Goal: Task Accomplishment & Management: Manage account settings

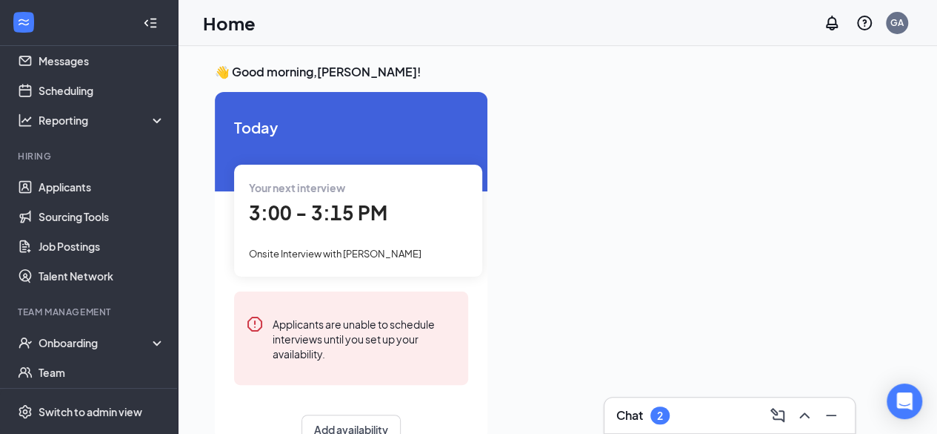
scroll to position [47, 0]
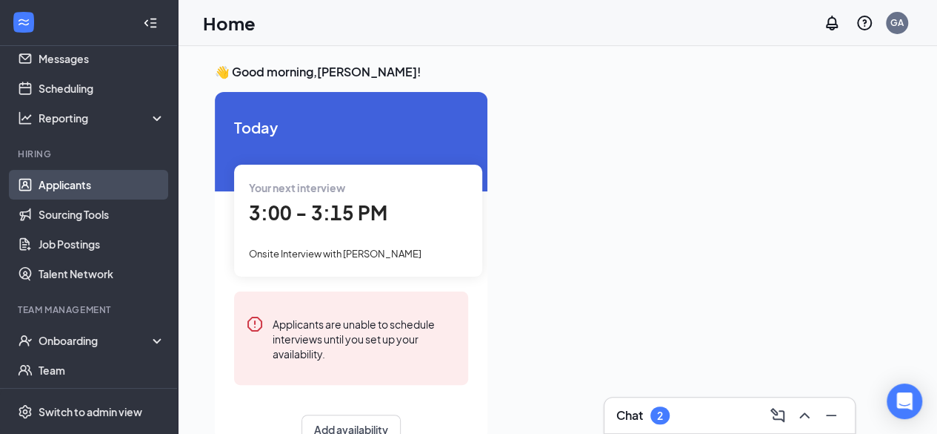
click at [69, 189] on link "Applicants" at bounding box center [102, 185] width 127 height 30
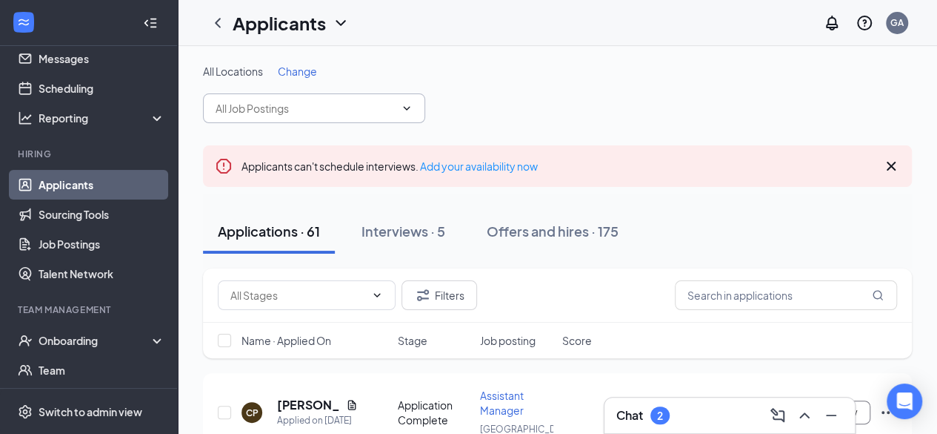
click at [333, 104] on input "text" at bounding box center [305, 108] width 179 height 16
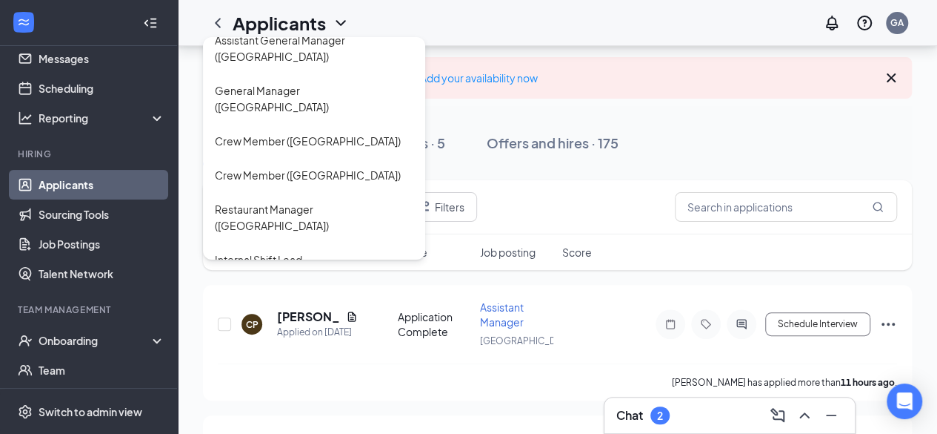
scroll to position [59, 0]
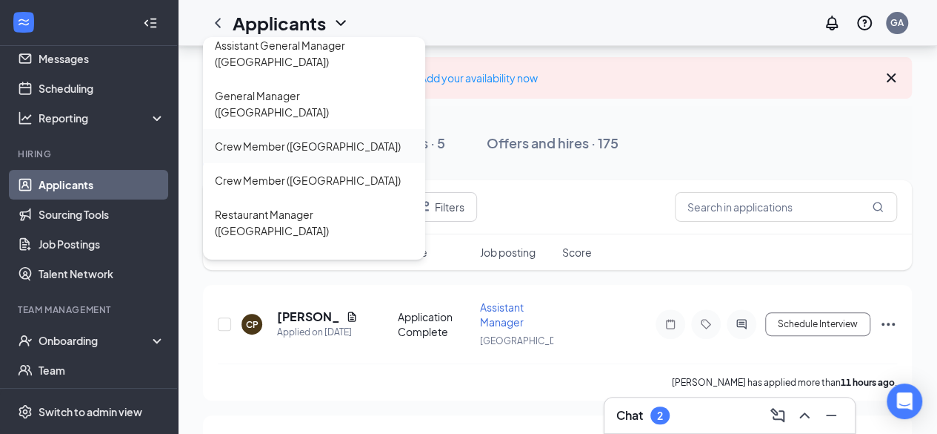
click at [267, 138] on div "Crew Member ([GEOGRAPHIC_DATA])" at bounding box center [308, 146] width 186 height 16
type input "Crew Member ([GEOGRAPHIC_DATA])"
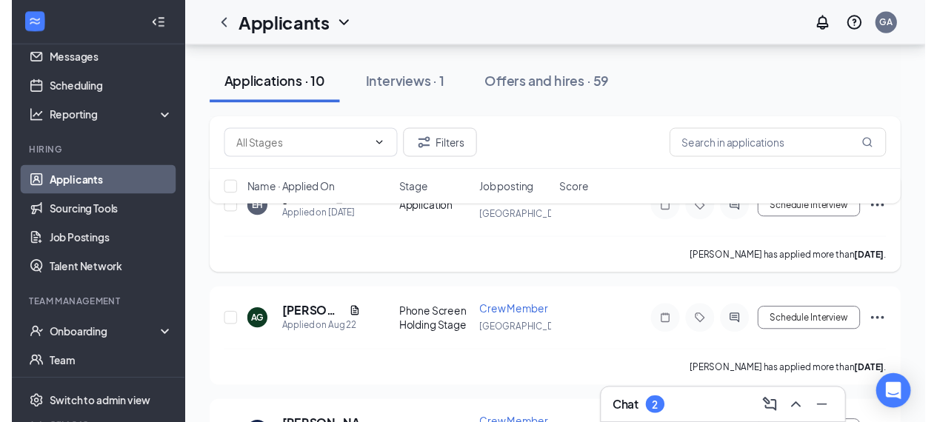
scroll to position [210, 0]
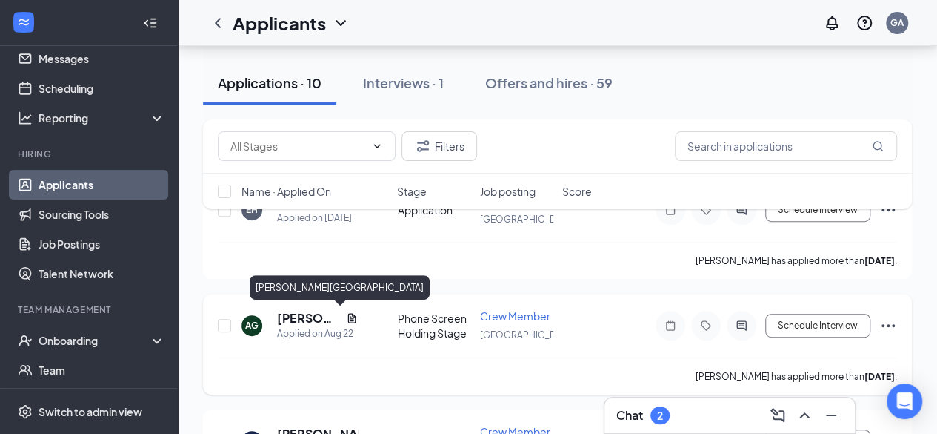
click at [321, 316] on h5 "[PERSON_NAME][GEOGRAPHIC_DATA]" at bounding box center [308, 318] width 63 height 16
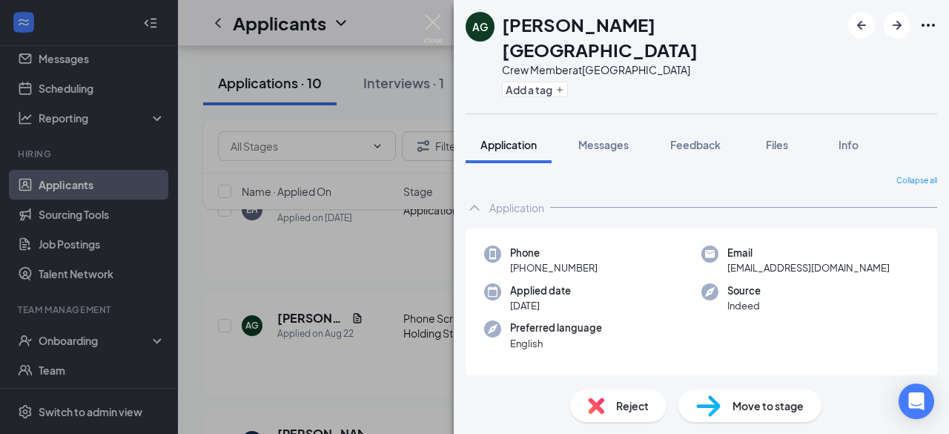
click at [747, 422] on div "Reject Move to stage" at bounding box center [701, 405] width 495 height 56
click at [731, 413] on div "Move to stage" at bounding box center [749, 405] width 143 height 33
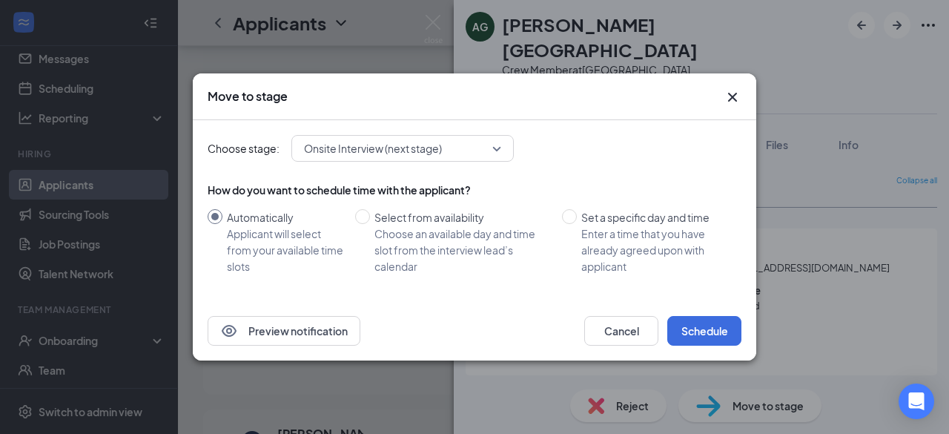
click at [730, 98] on icon "Cross" at bounding box center [732, 97] width 18 height 18
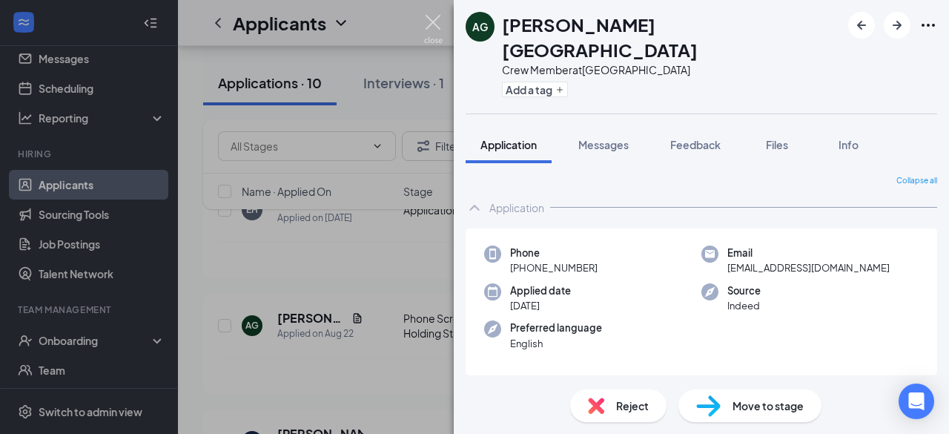
click at [438, 21] on img at bounding box center [433, 29] width 19 height 29
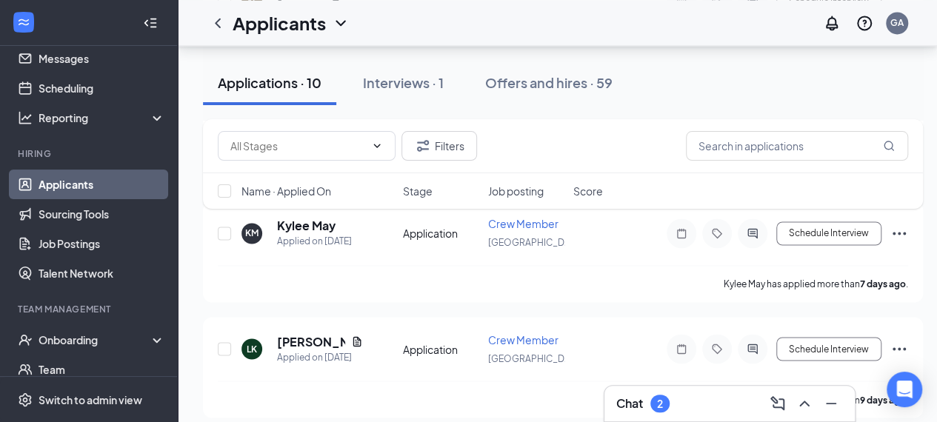
scroll to position [1112, 0]
click at [291, 333] on h5 "[PERSON_NAME]" at bounding box center [311, 341] width 68 height 16
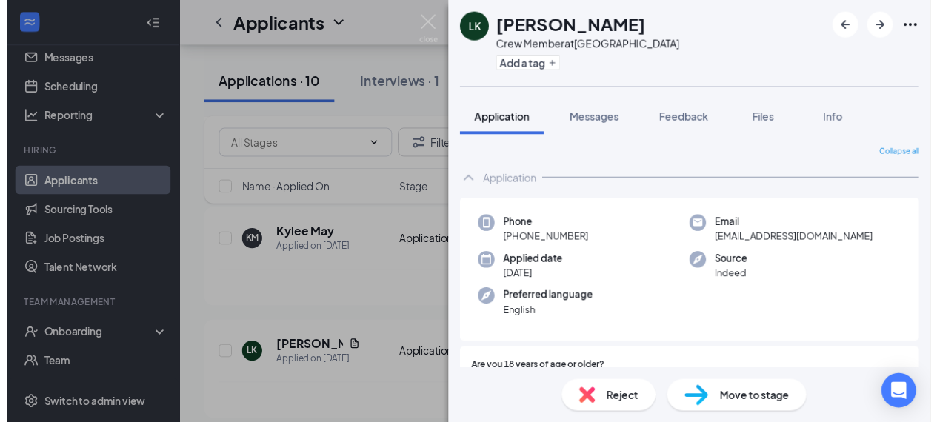
scroll to position [56, 0]
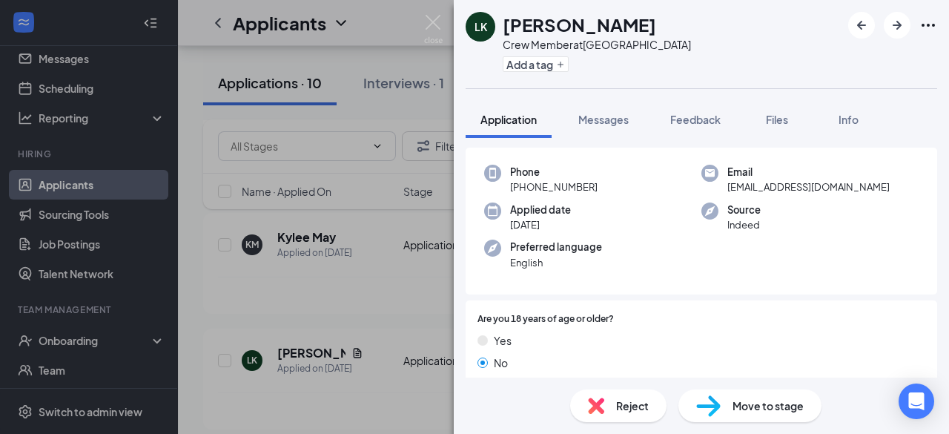
click at [440, 24] on img at bounding box center [433, 29] width 19 height 29
